Goal: Transaction & Acquisition: Purchase product/service

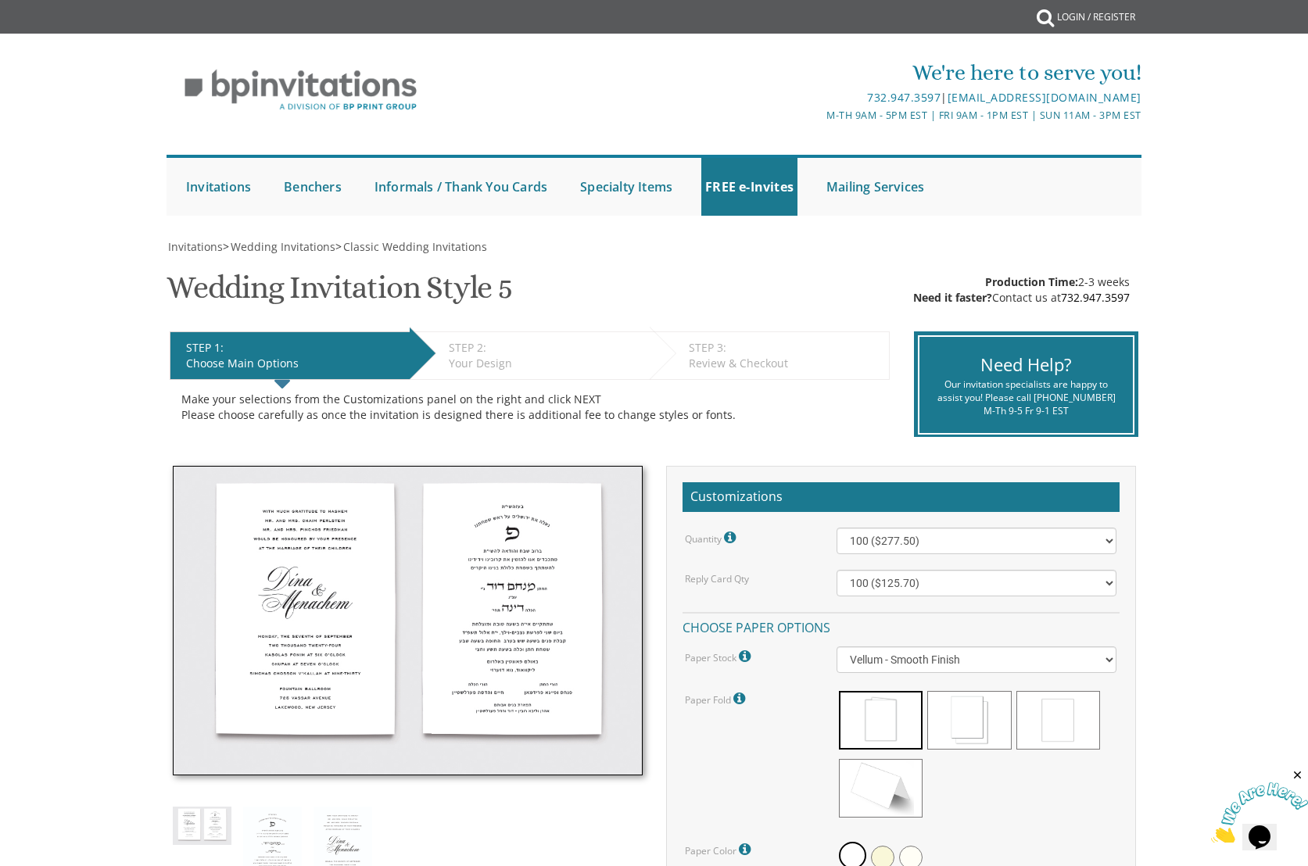
click at [288, 582] on img at bounding box center [408, 621] width 470 height 310
click at [290, 549] on img at bounding box center [408, 621] width 470 height 310
click at [266, 610] on img at bounding box center [408, 621] width 470 height 310
click at [270, 589] on img at bounding box center [408, 621] width 470 height 310
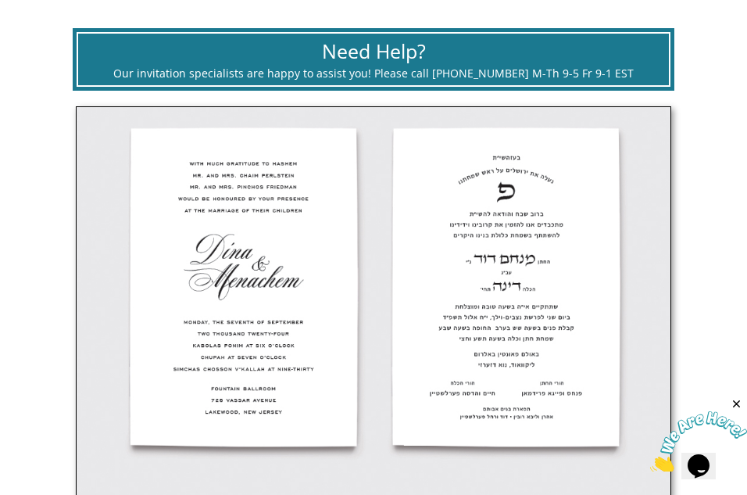
scroll to position [539, 0]
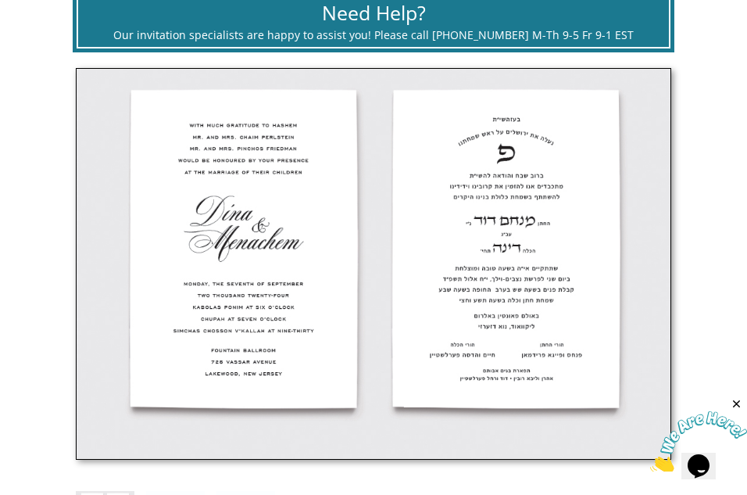
click at [223, 238] on img at bounding box center [374, 264] width 596 height 392
click at [204, 158] on img at bounding box center [374, 264] width 596 height 392
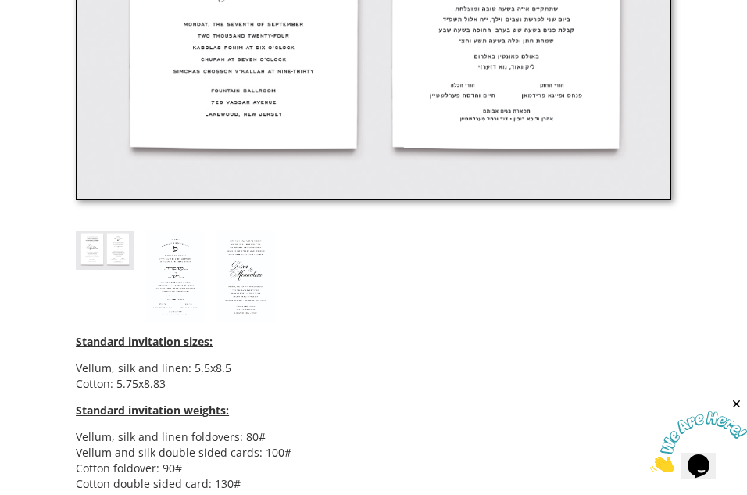
scroll to position [831, 0]
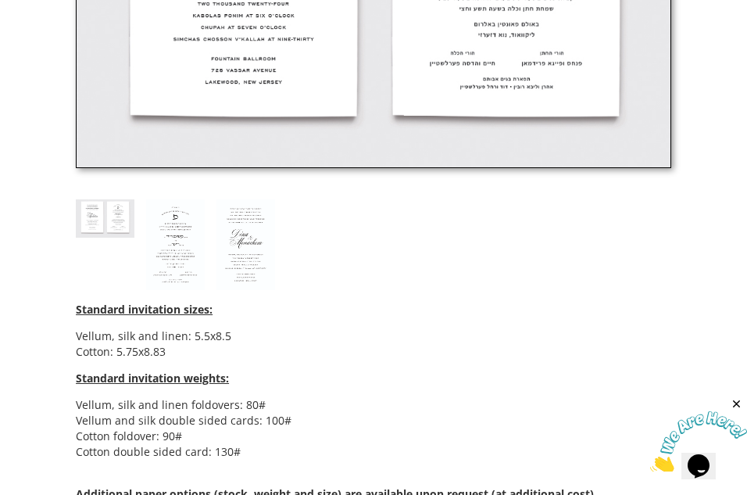
click at [174, 335] on li "Vellum, silk and linen: 5.5x8.5" at bounding box center [374, 336] width 596 height 16
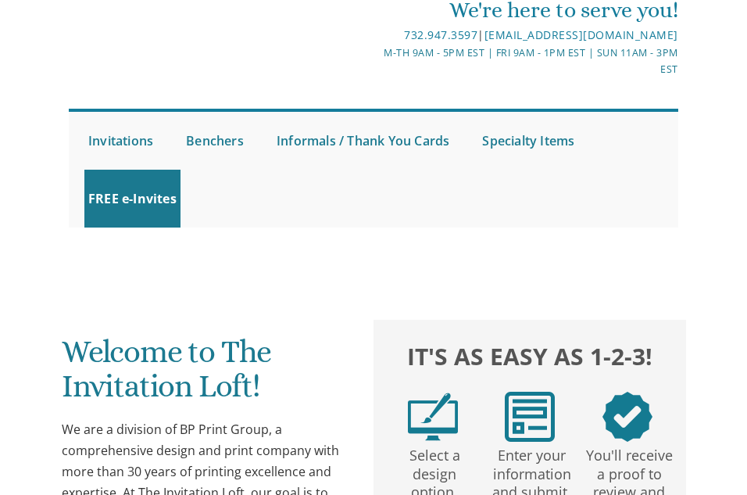
scroll to position [68, 0]
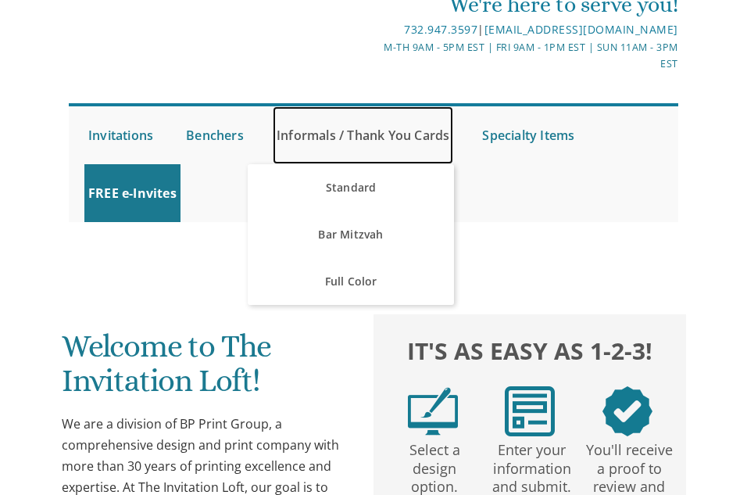
click at [328, 138] on link "Informals / Thank You Cards" at bounding box center [363, 135] width 181 height 58
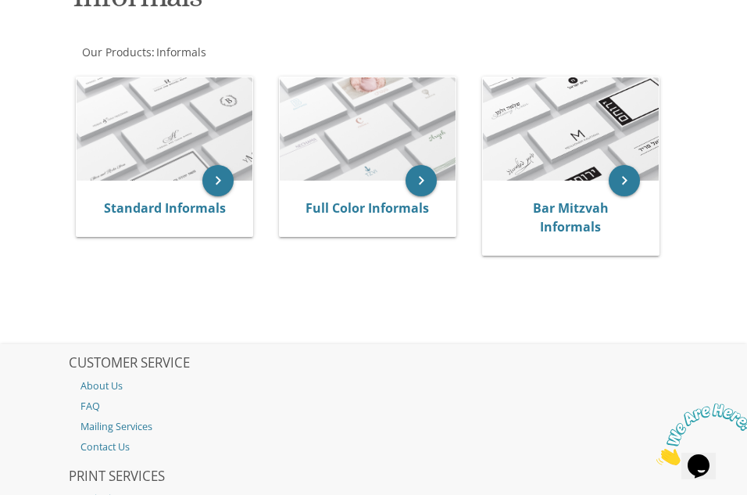
scroll to position [356, 0]
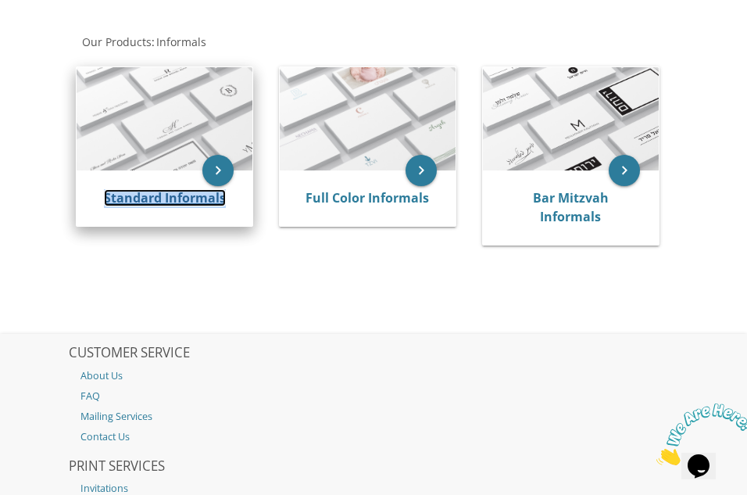
click at [190, 200] on link "Standard Informals" at bounding box center [165, 197] width 122 height 17
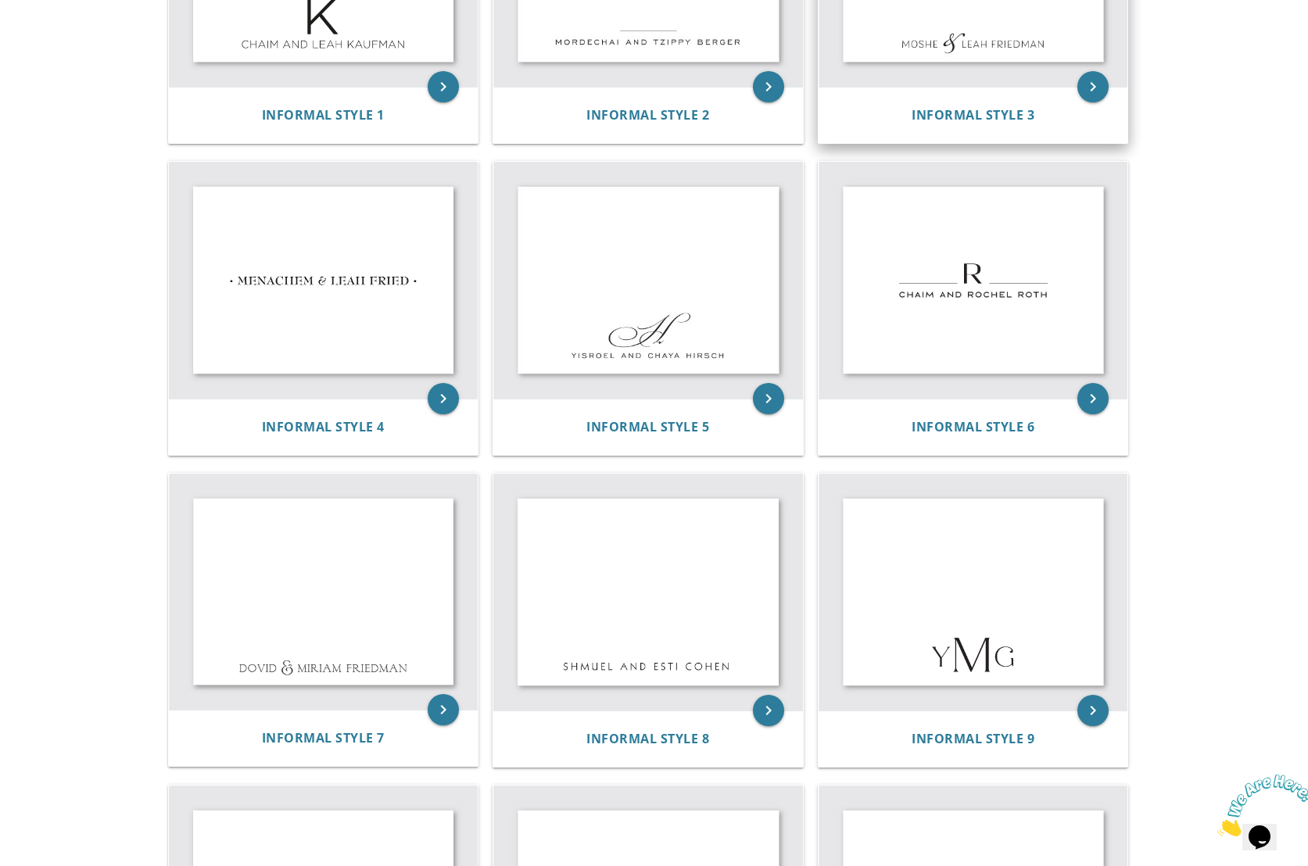
scroll to position [510, 0]
